Goal: Task Accomplishment & Management: Use online tool/utility

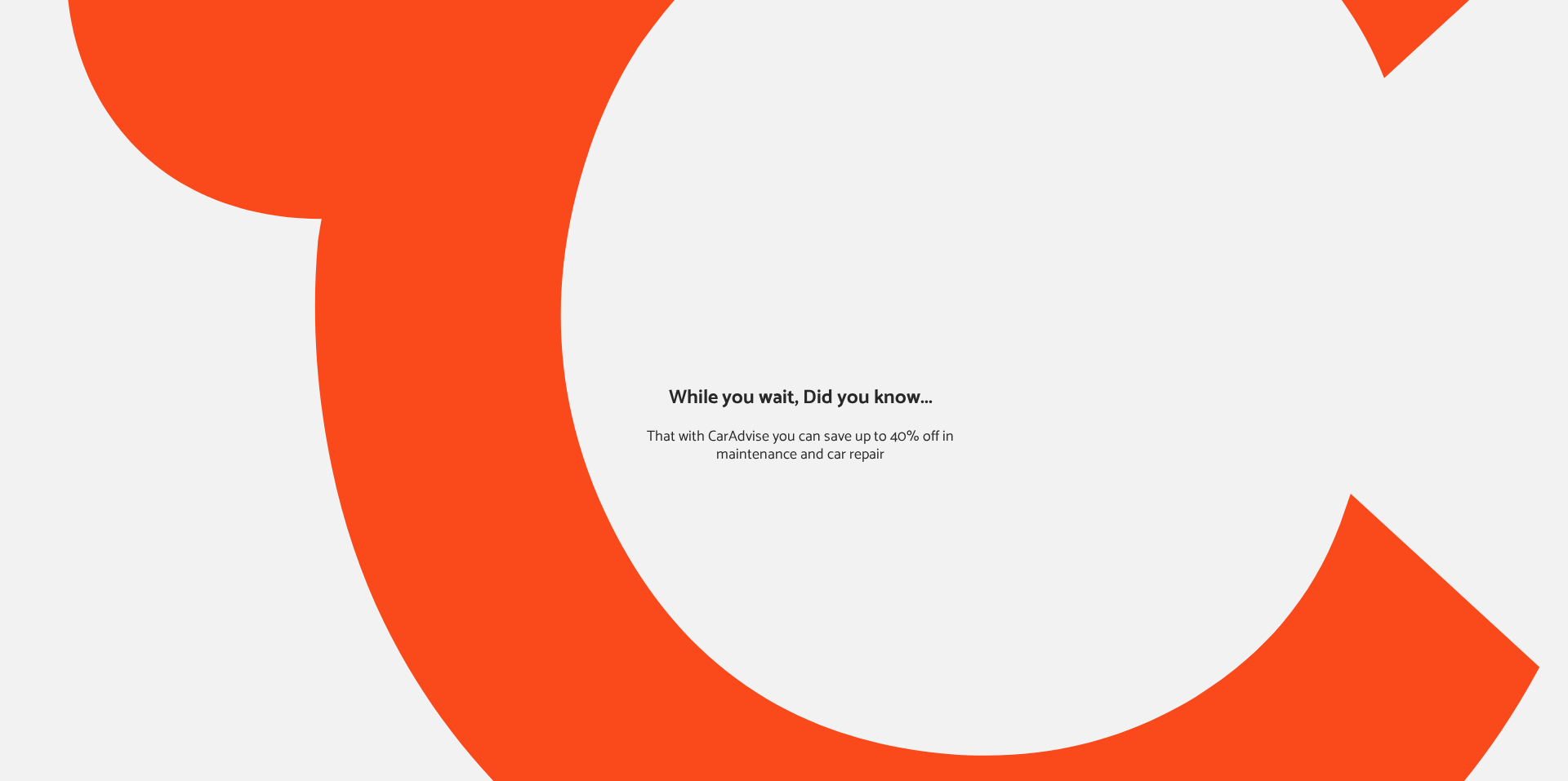
type input "*****"
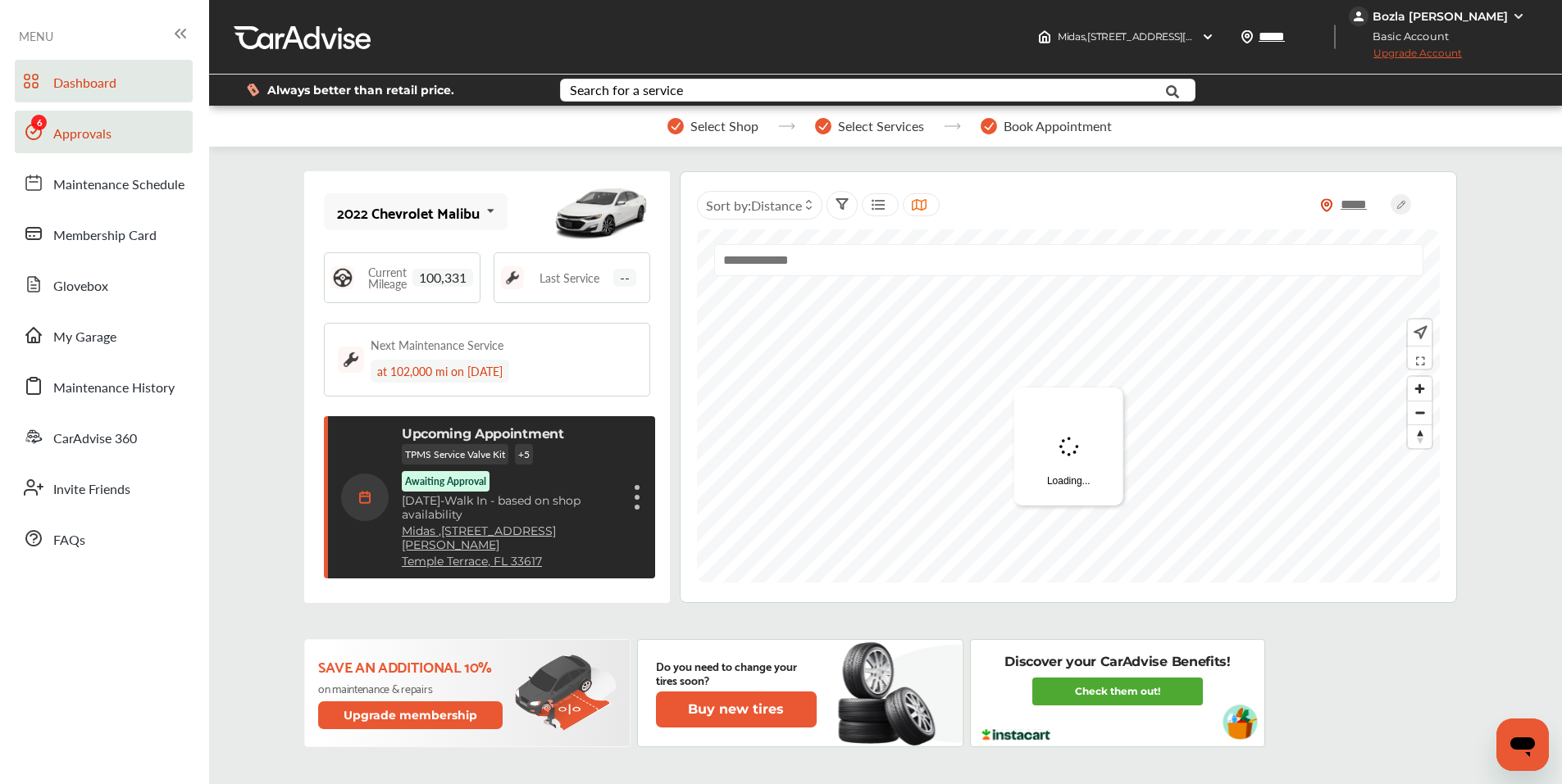
click at [104, 126] on span "Approvals" at bounding box center [82, 135] width 58 height 21
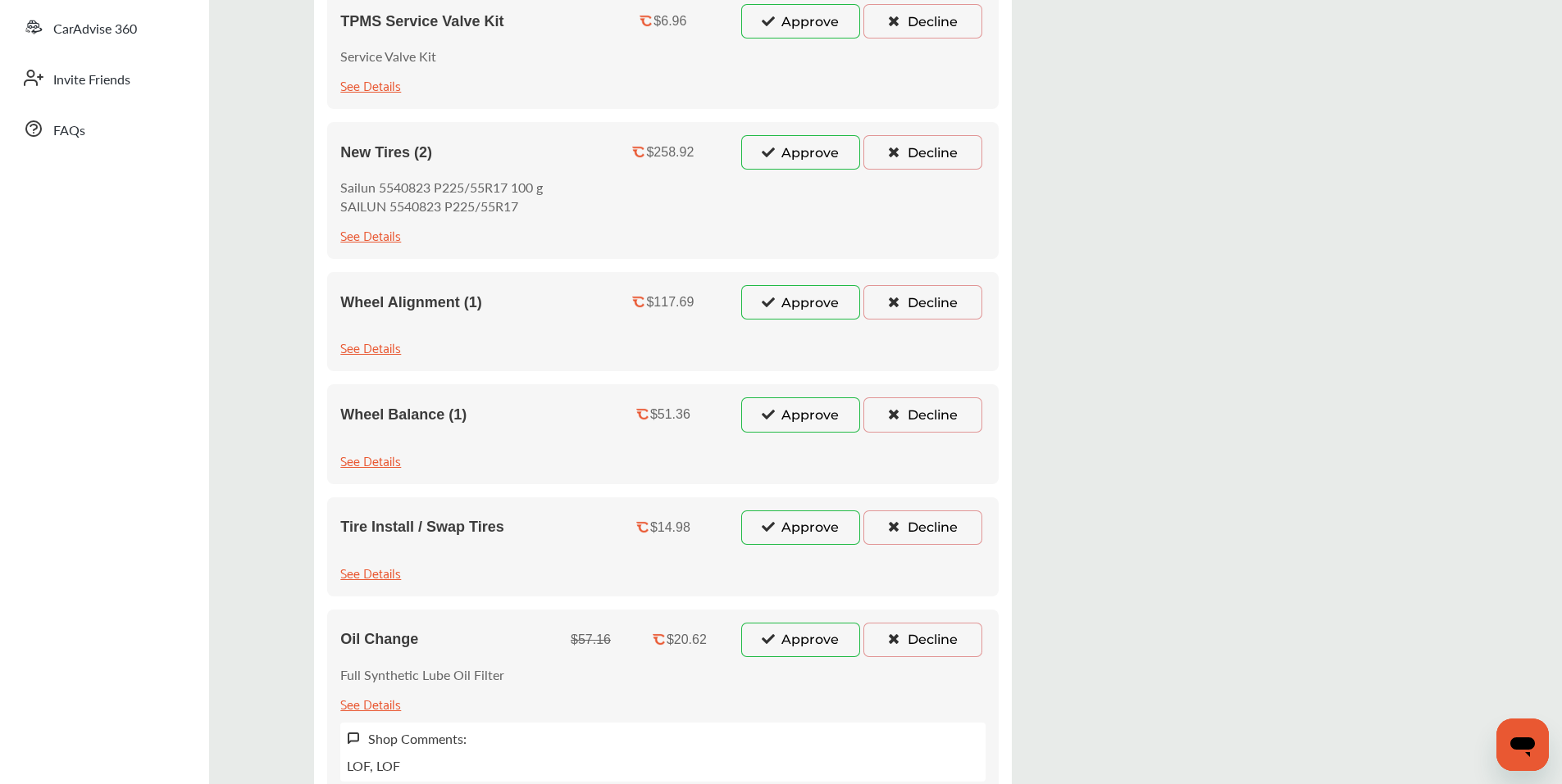
scroll to position [568, 0]
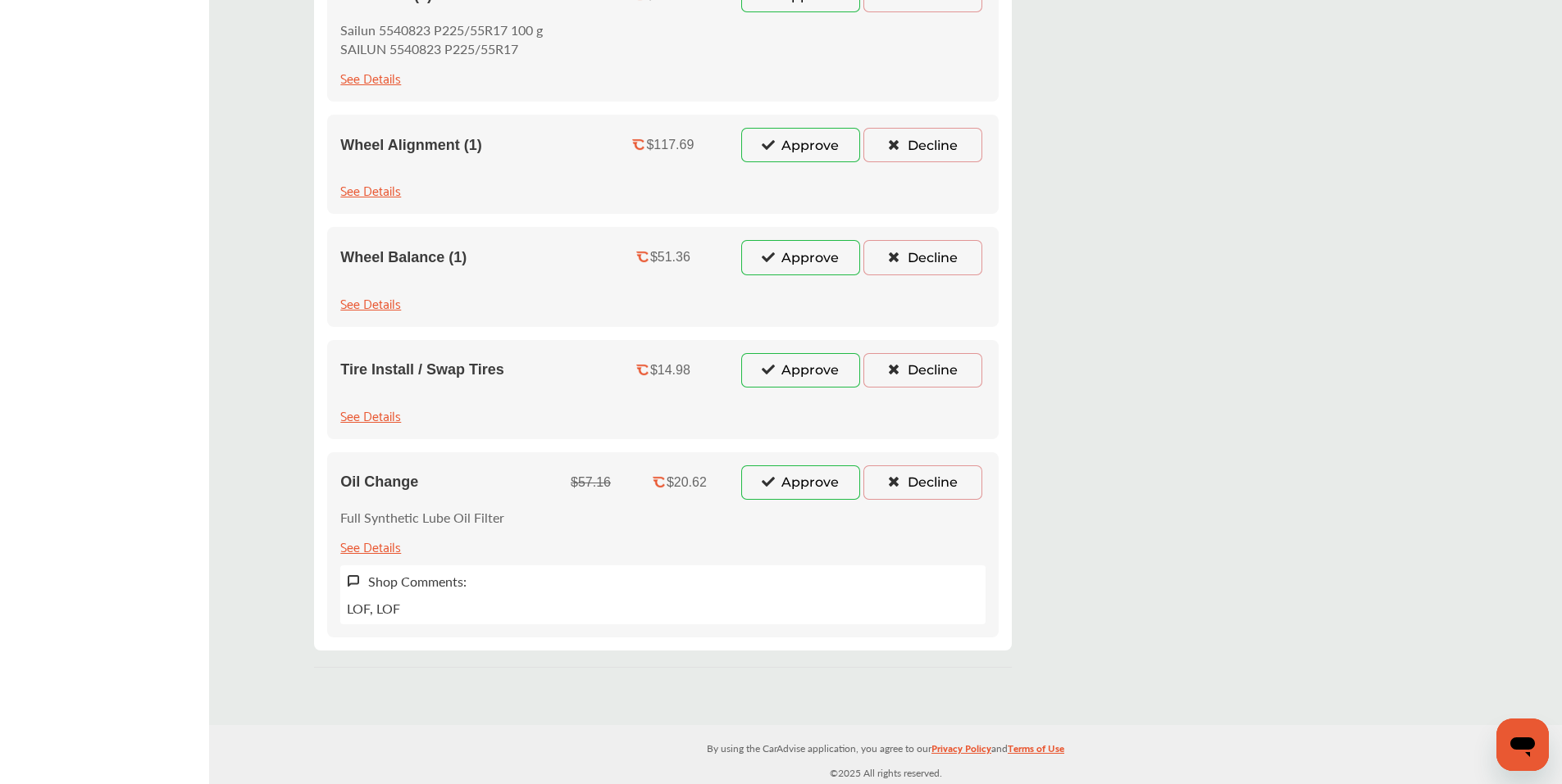
click at [784, 478] on button "Approve" at bounding box center [800, 483] width 119 height 35
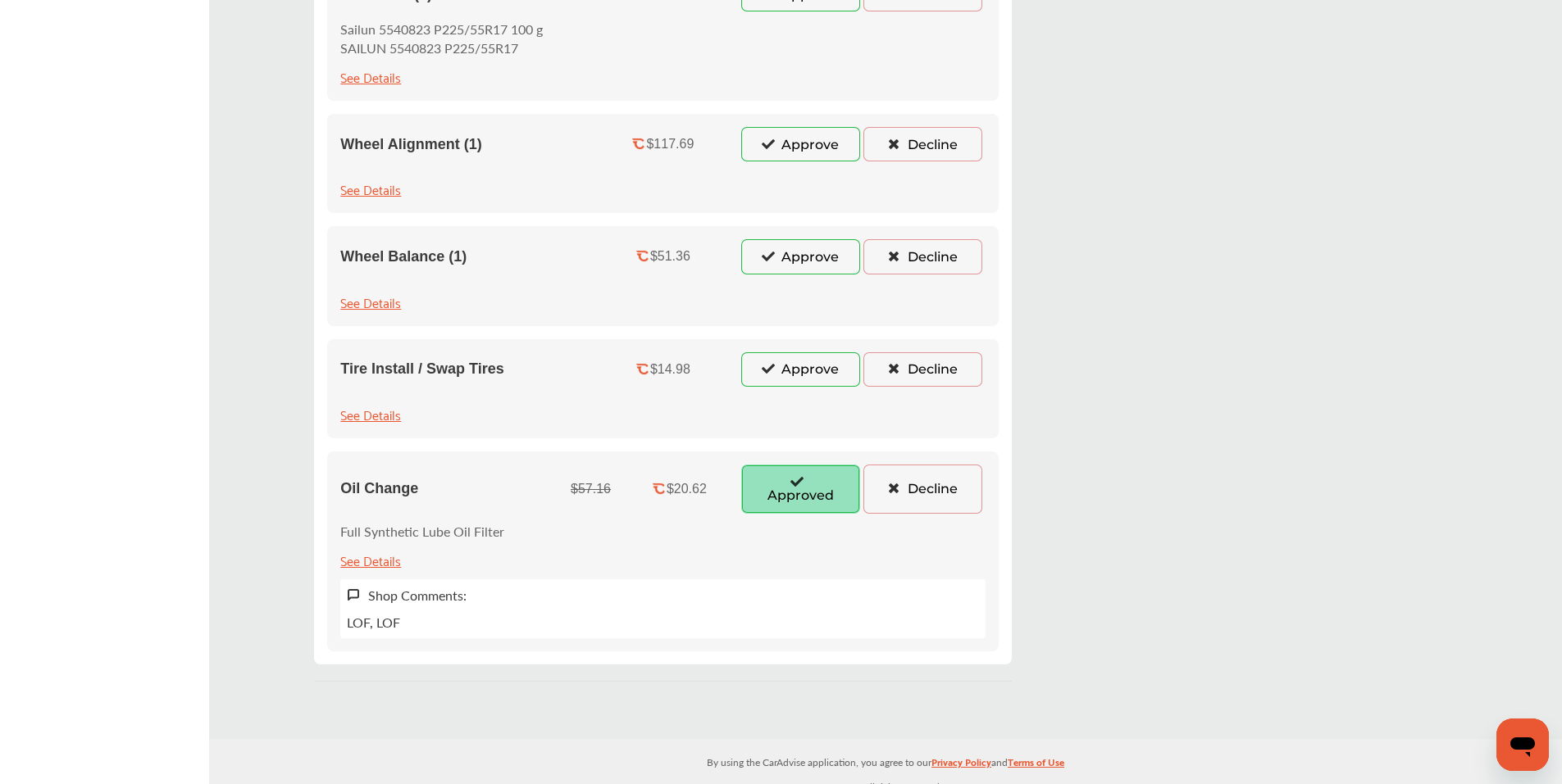
click at [948, 373] on button "Decline" at bounding box center [922, 370] width 119 height 35
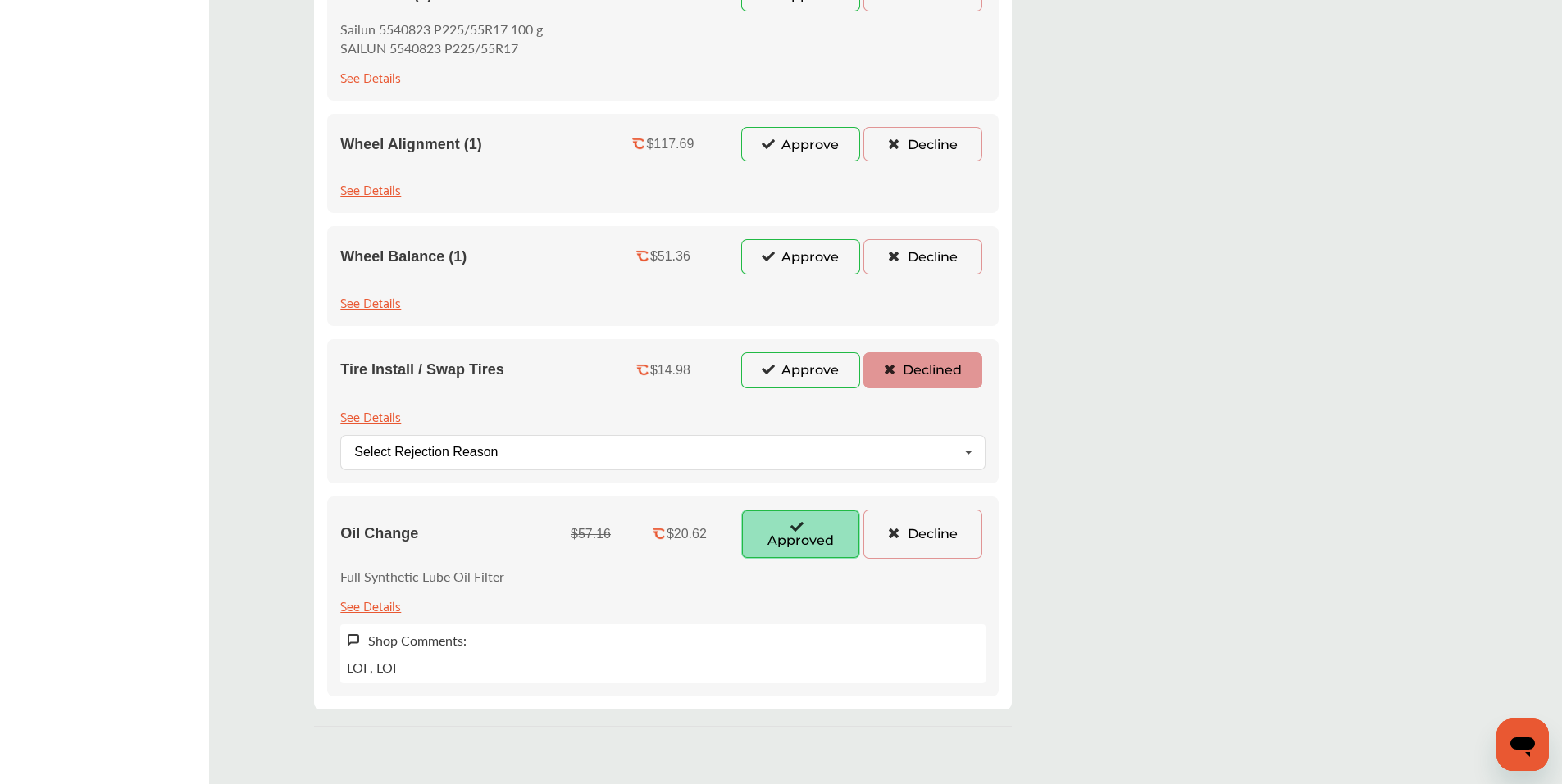
click at [936, 276] on div "Wheel Balance (1) $51.36 Approve Decline See Details" at bounding box center [662, 275] width 671 height 99
click at [937, 261] on button "Decline" at bounding box center [922, 257] width 119 height 35
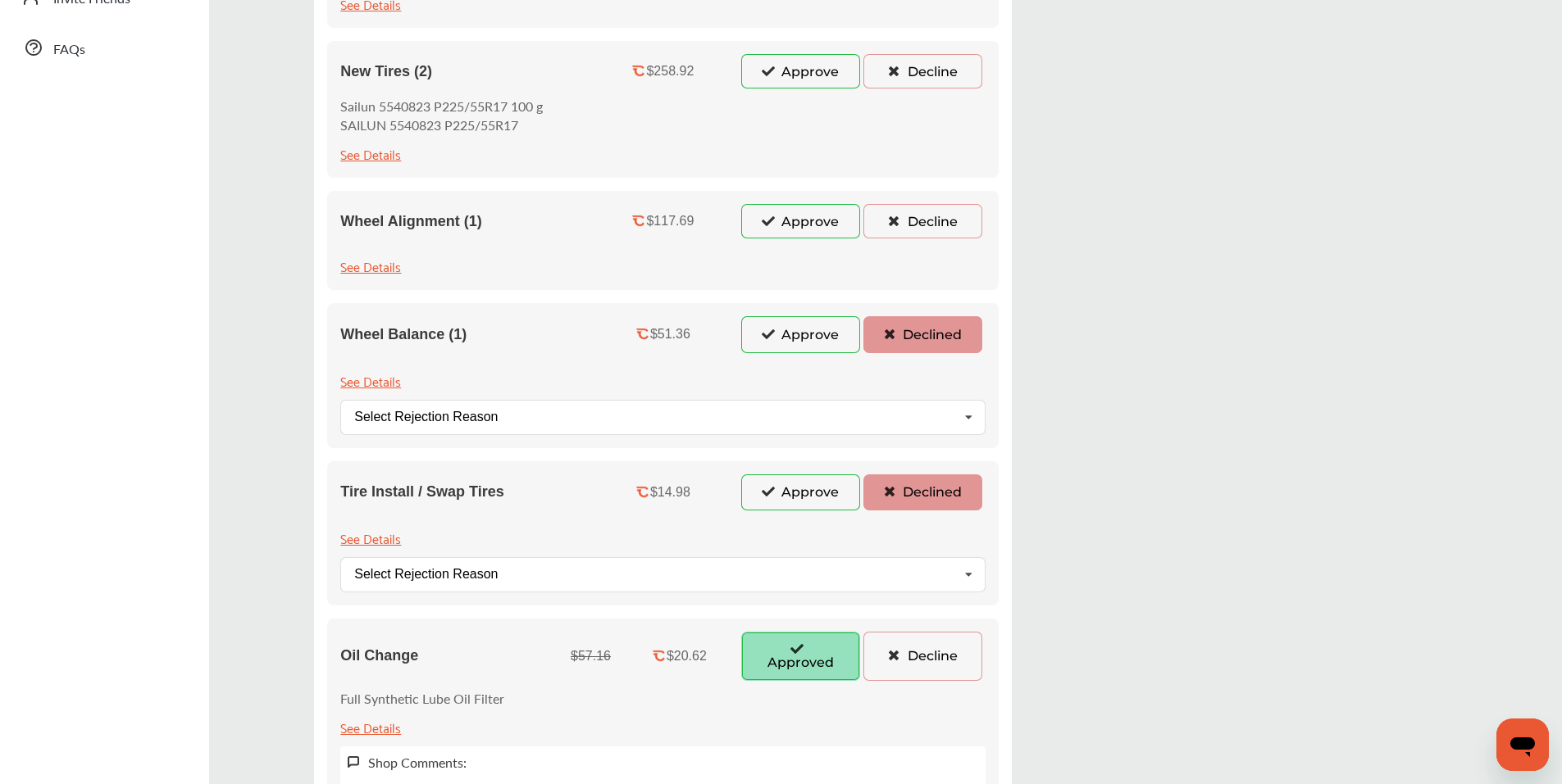
scroll to position [404, 0]
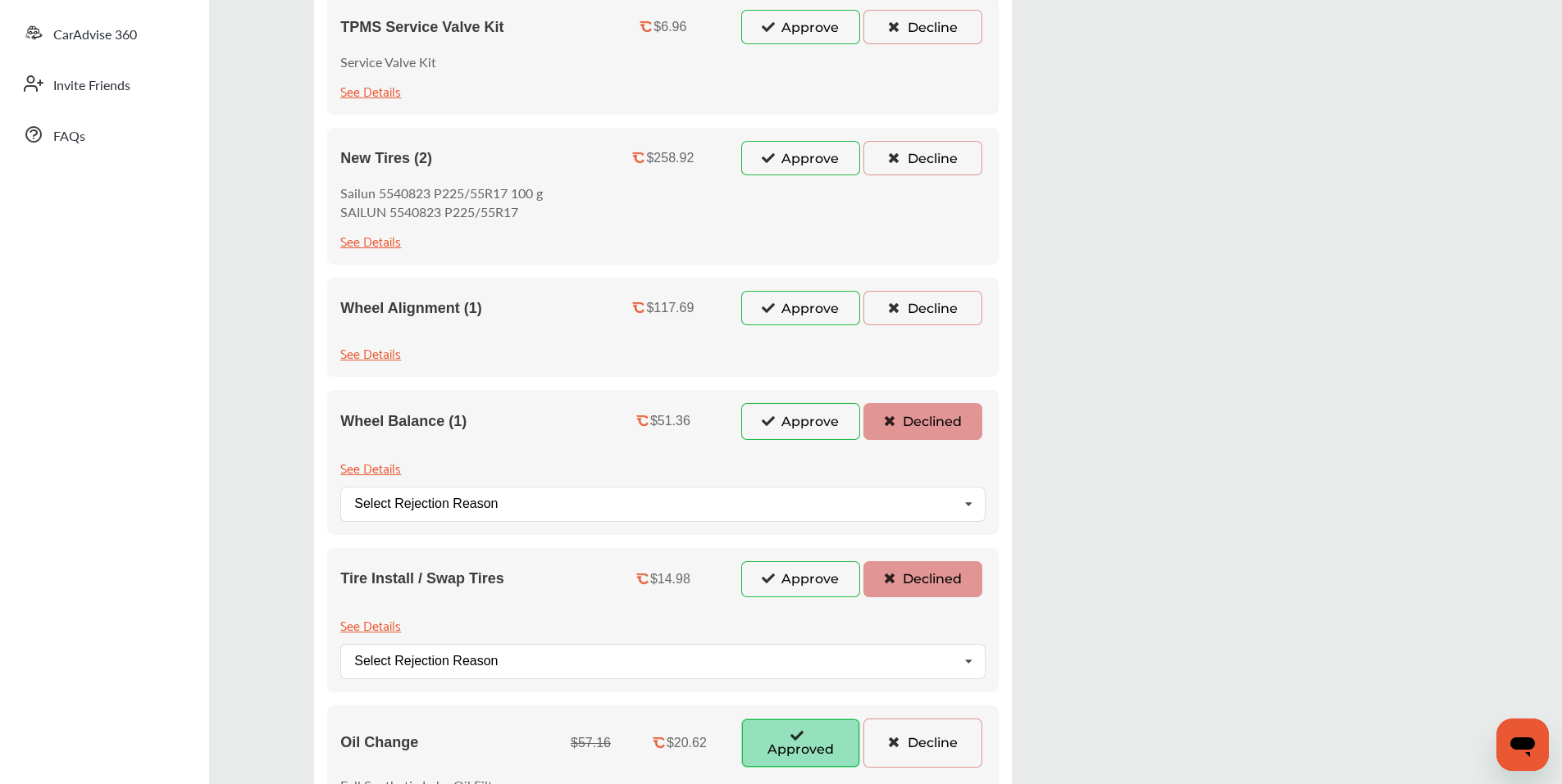
click at [928, 309] on button "Decline" at bounding box center [922, 308] width 119 height 35
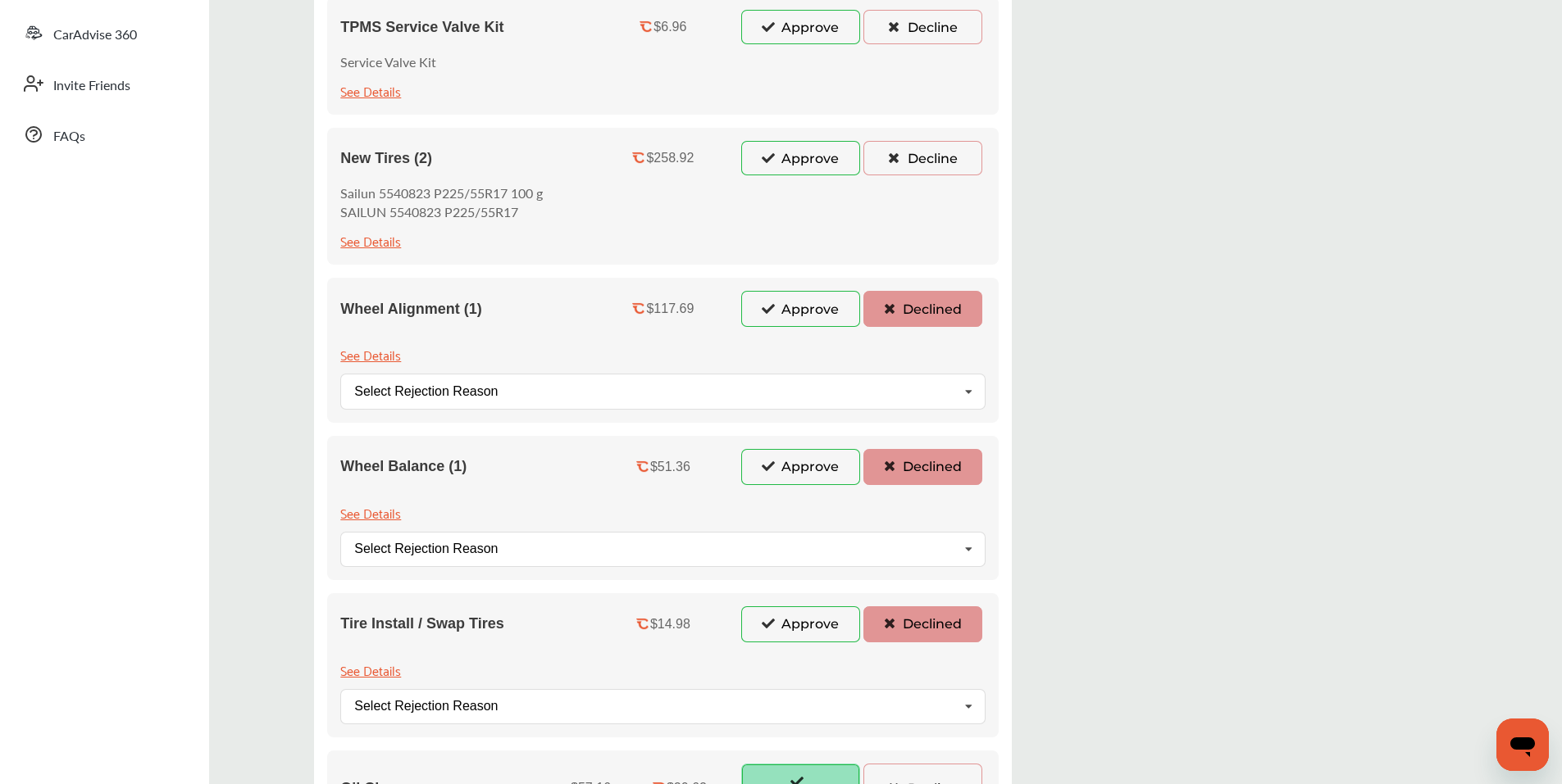
click at [920, 164] on button "Decline" at bounding box center [922, 158] width 119 height 35
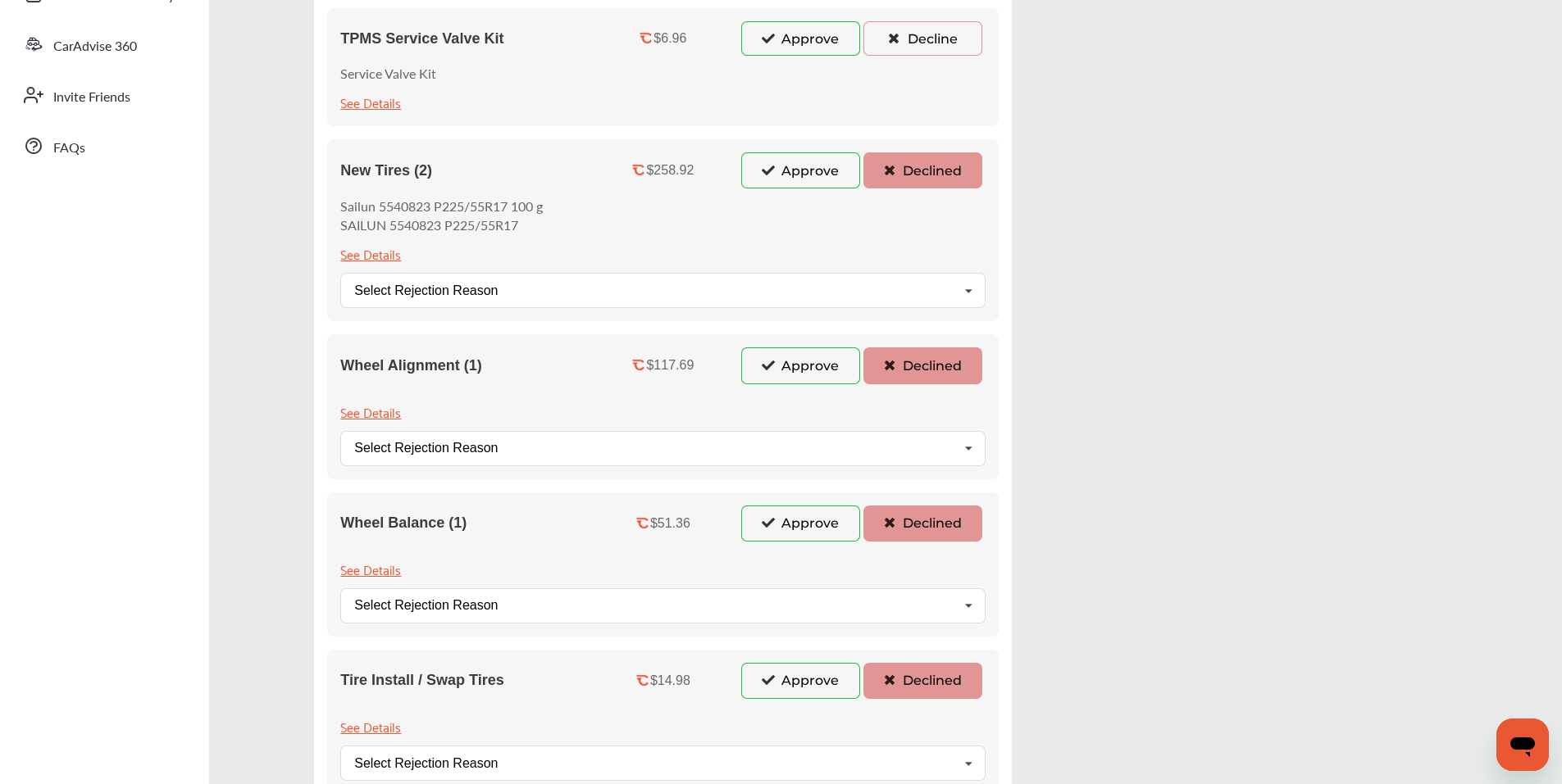
scroll to position [77, 0]
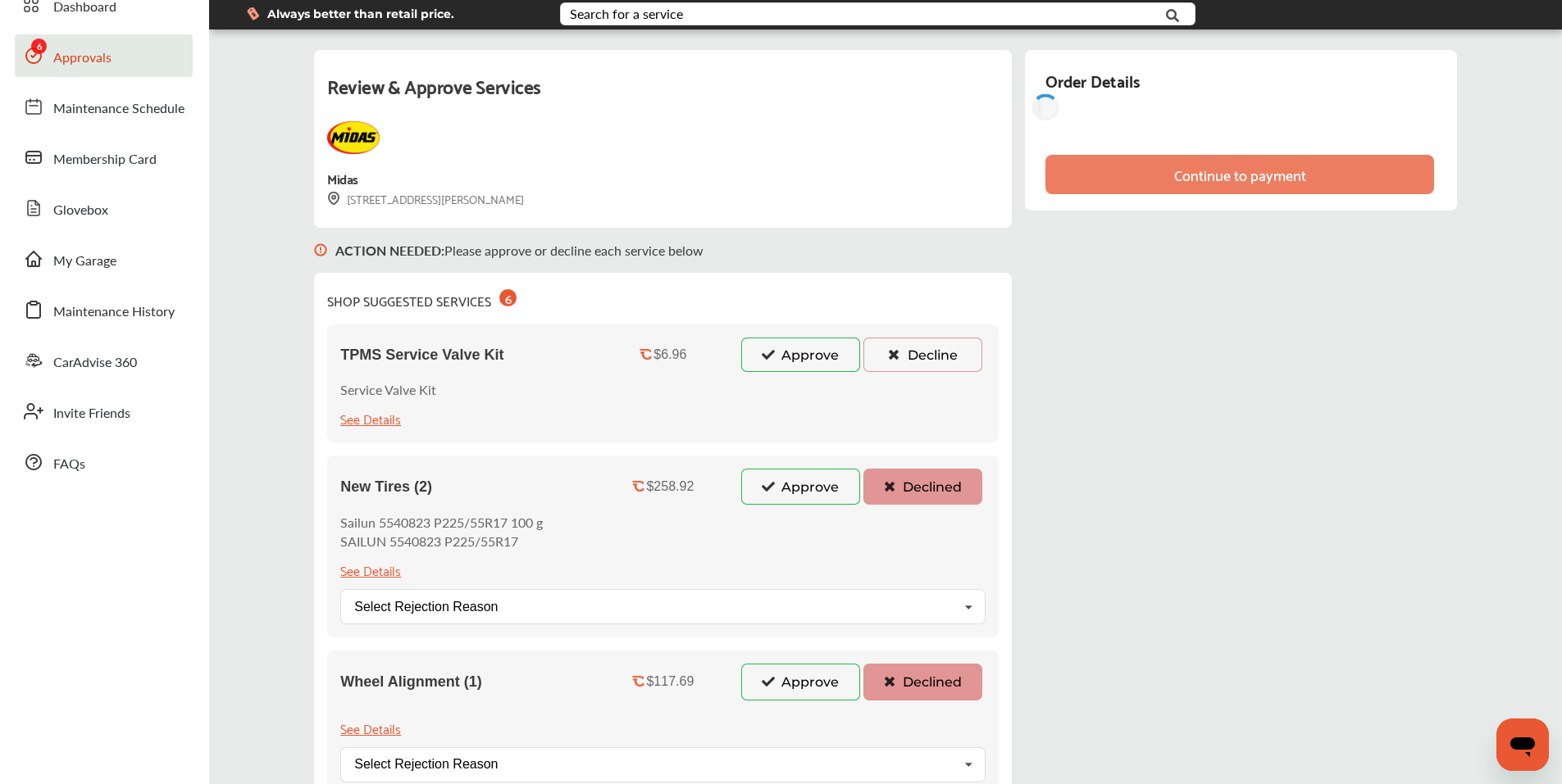
click at [937, 366] on button "Decline" at bounding box center [922, 355] width 119 height 35
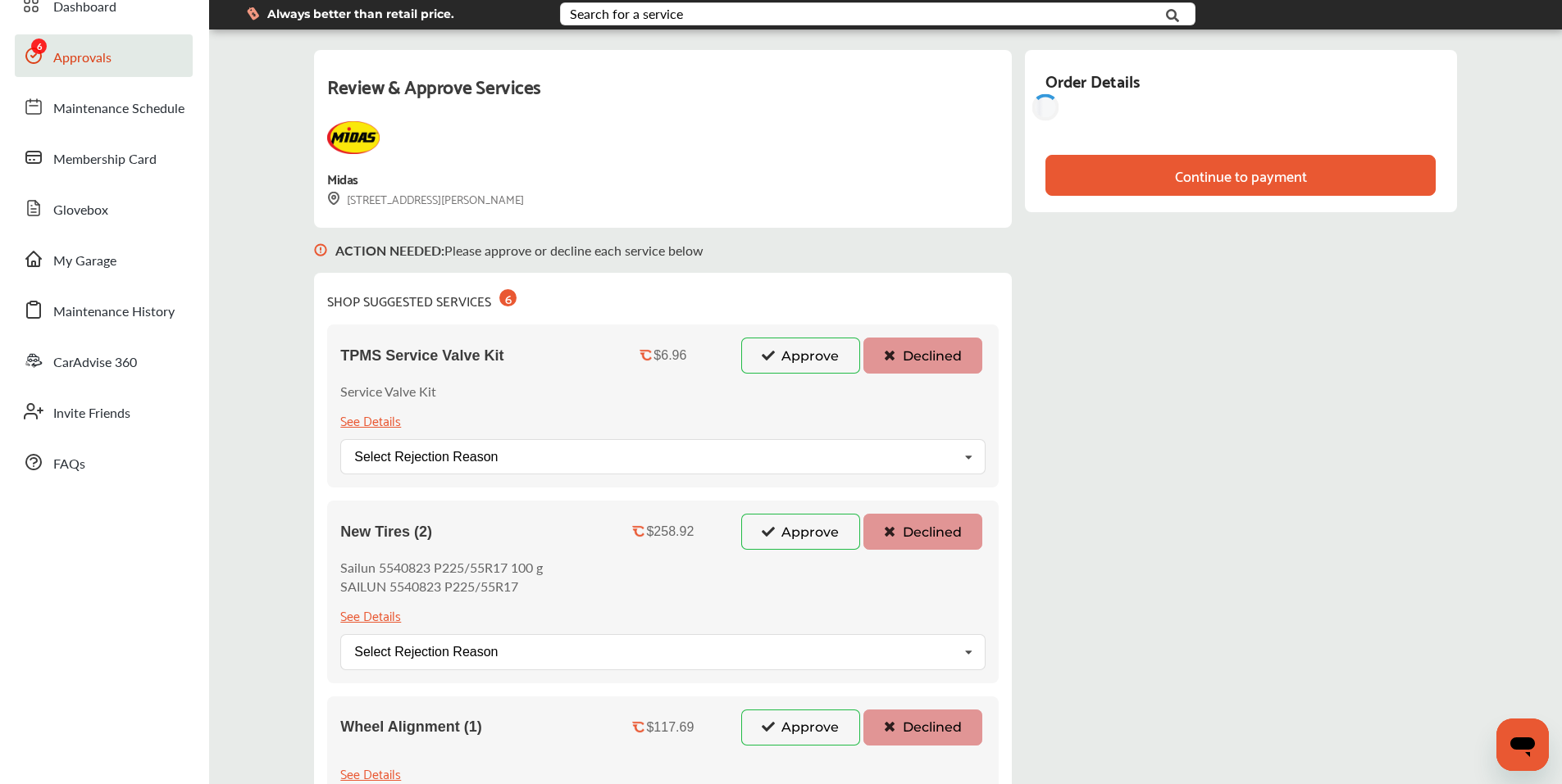
click at [1220, 315] on div "Review & Approve Services Midas [STREET_ADDRESS][PERSON_NAME] ACTION NEEDED : P…" at bounding box center [885, 724] width 1142 height 1349
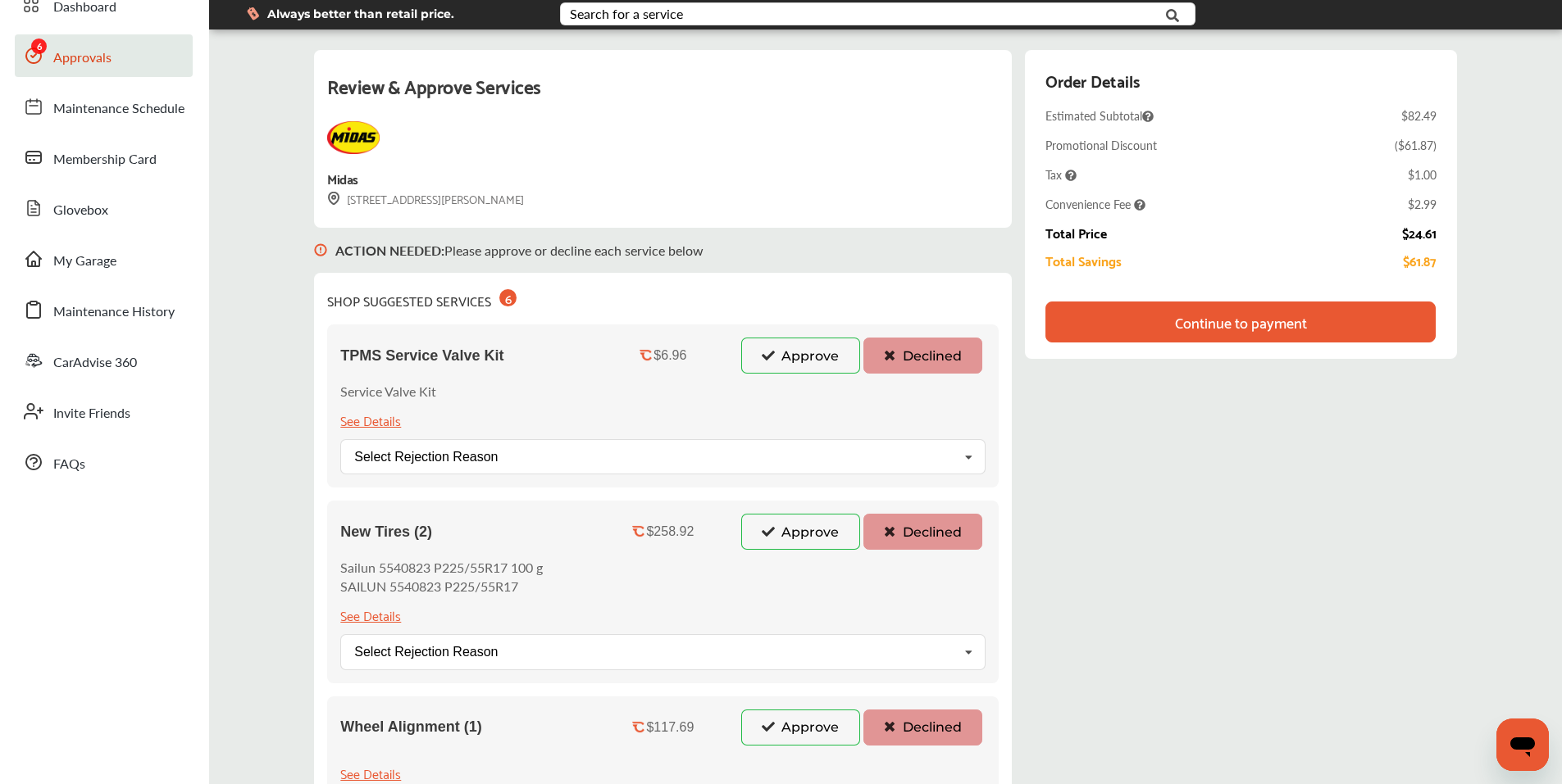
click at [1188, 324] on div "Continue to payment" at bounding box center [1240, 322] width 132 height 16
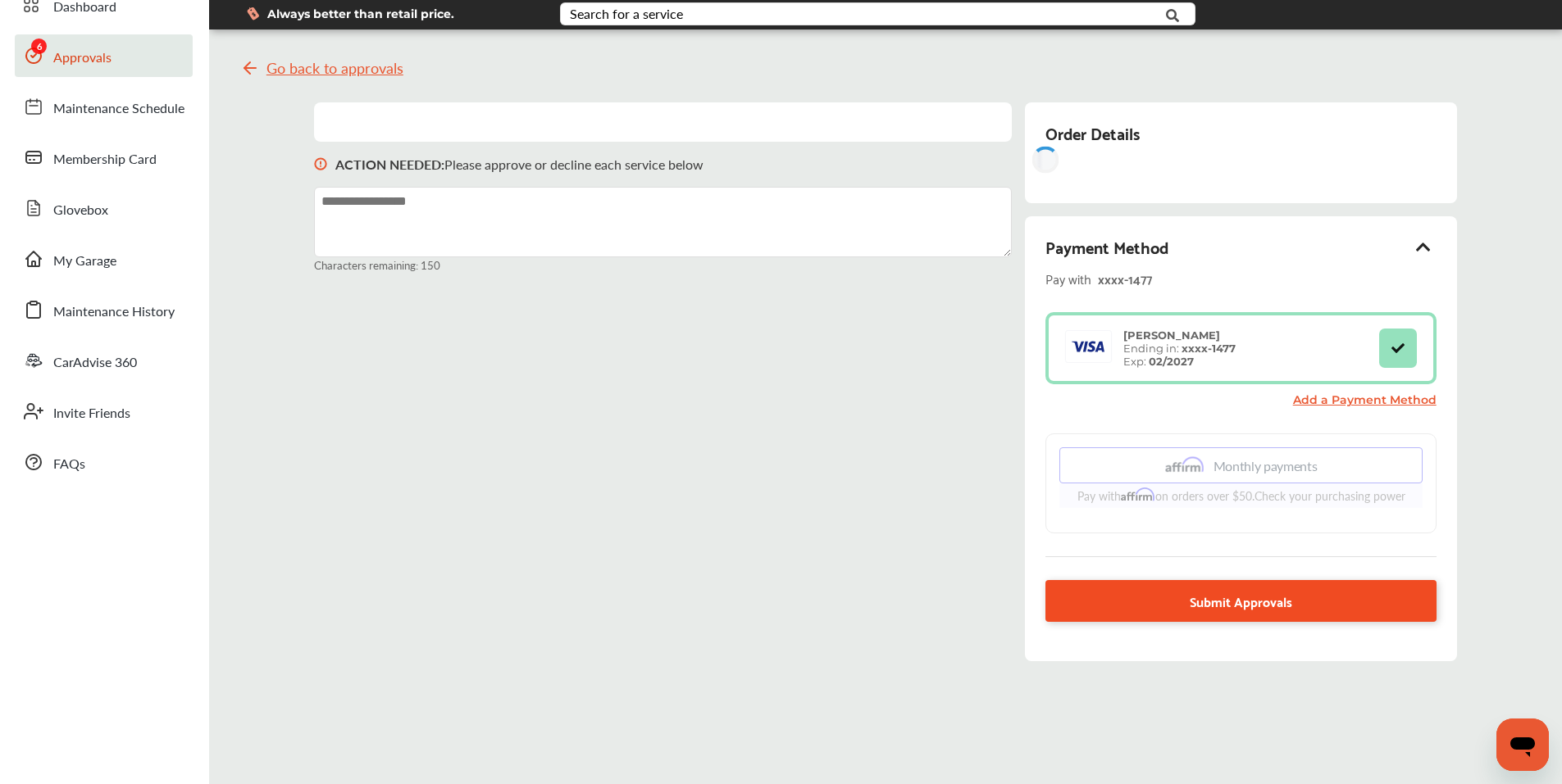
click at [1198, 622] on link "Submit Approvals" at bounding box center [1240, 600] width 390 height 42
